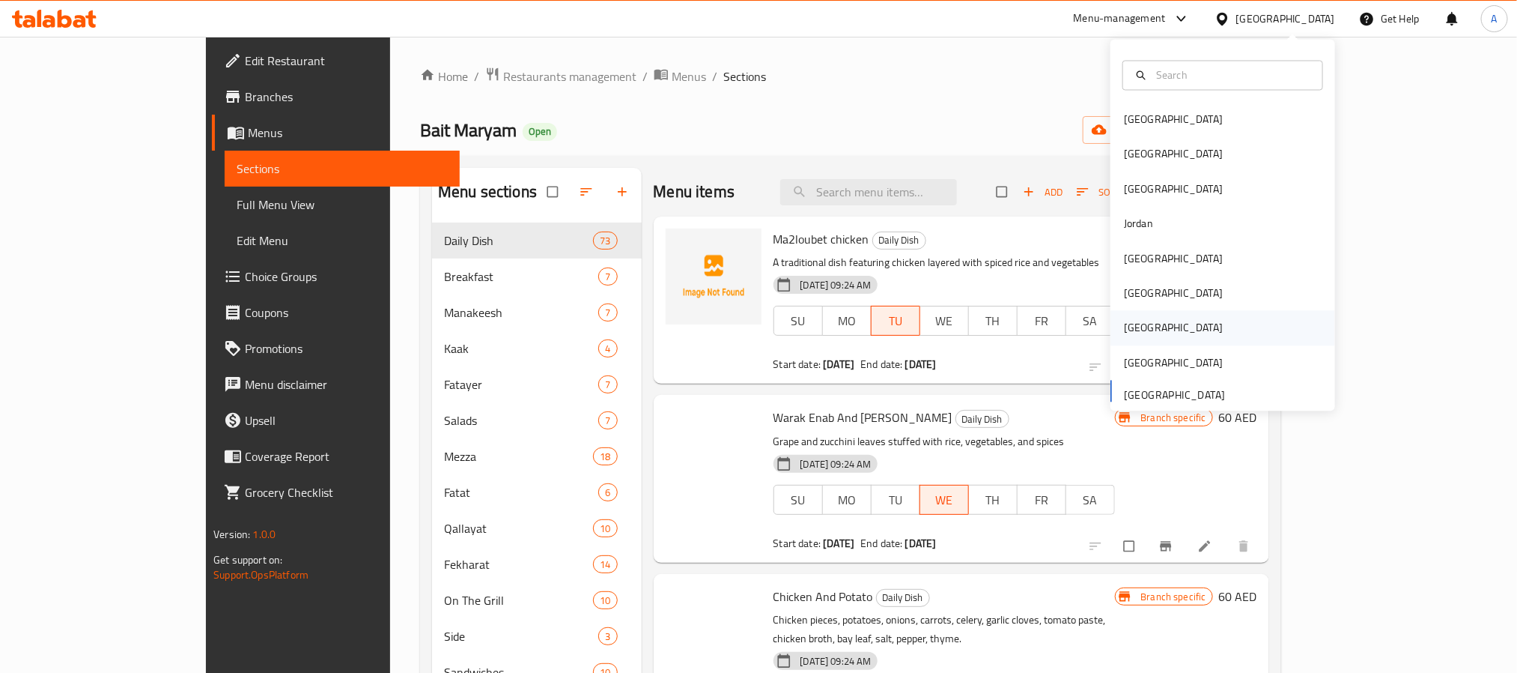
click at [1135, 322] on div "[GEOGRAPHIC_DATA]" at bounding box center [1173, 328] width 123 height 34
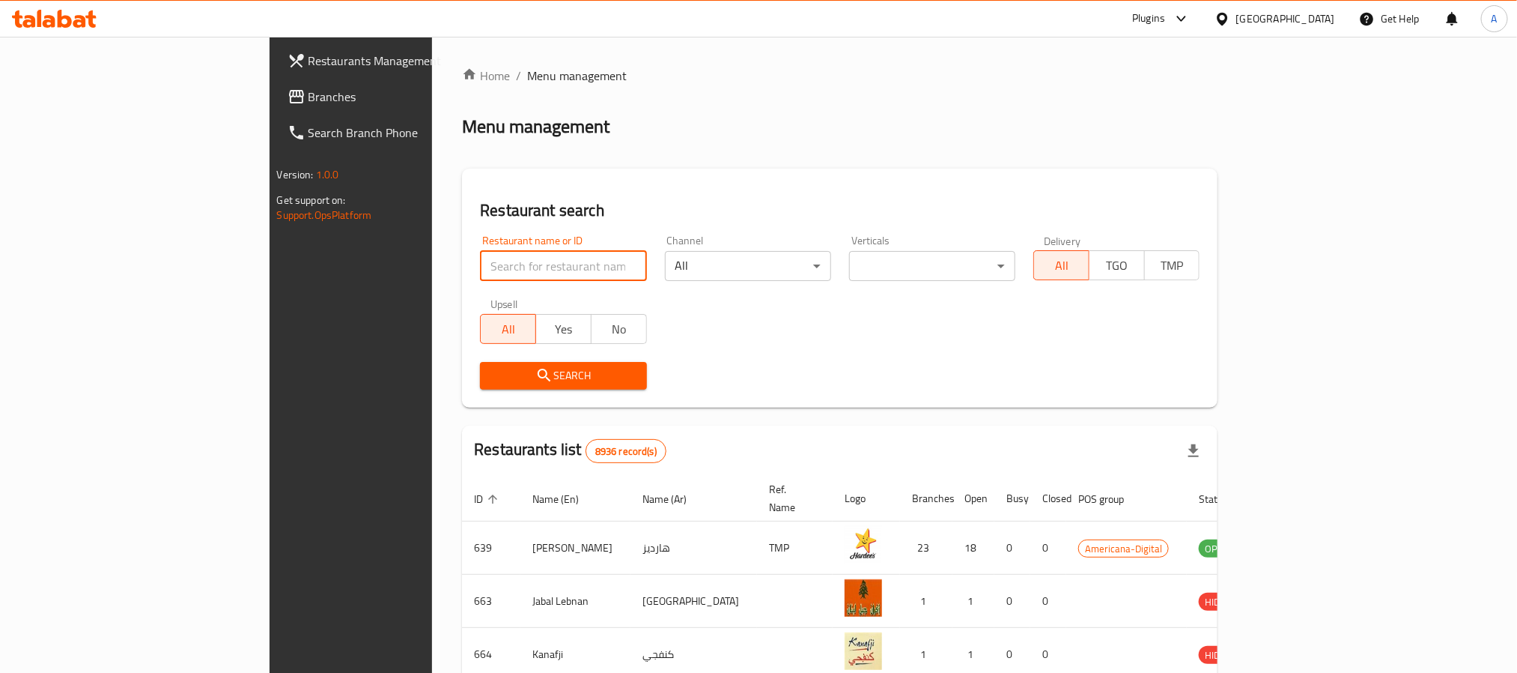
click at [480, 259] on input "search" at bounding box center [563, 266] width 166 height 30
paste input "Asseer Time"
type input "Asseer Time"
click button "Search" at bounding box center [563, 376] width 166 height 28
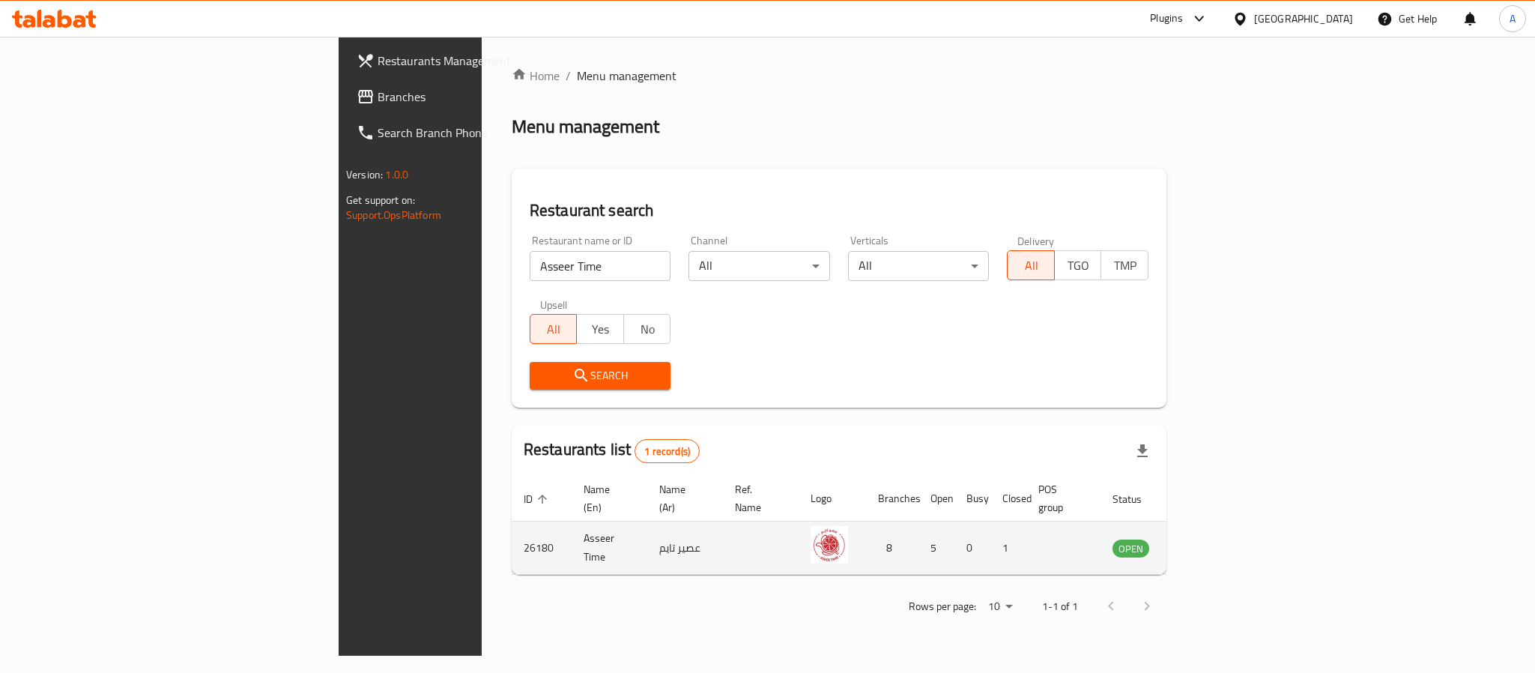
click at [1231, 540] on td "enhanced table" at bounding box center [1205, 547] width 52 height 53
click at [1208, 542] on icon "enhanced table" at bounding box center [1200, 548] width 16 height 13
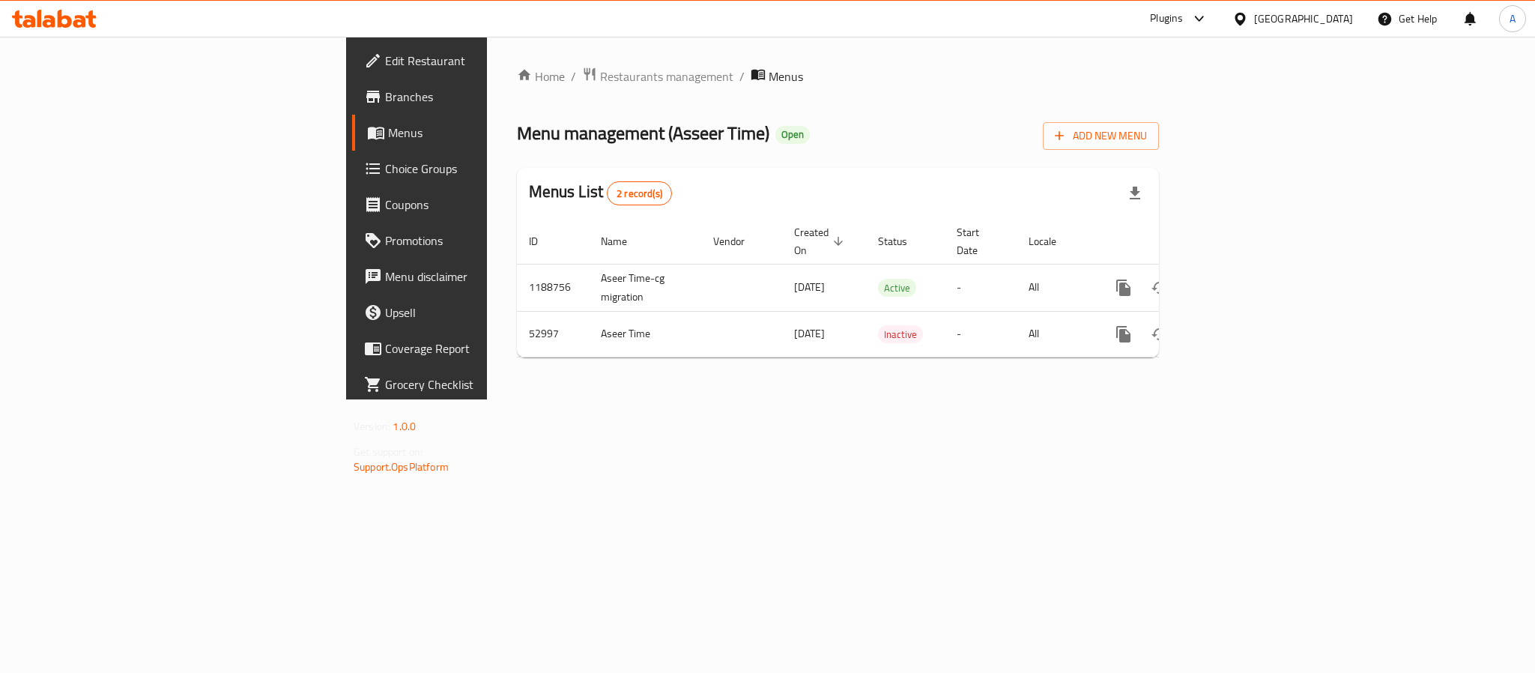
click at [352, 106] on link "Branches" at bounding box center [477, 97] width 250 height 36
